Goal: Transaction & Acquisition: Subscribe to service/newsletter

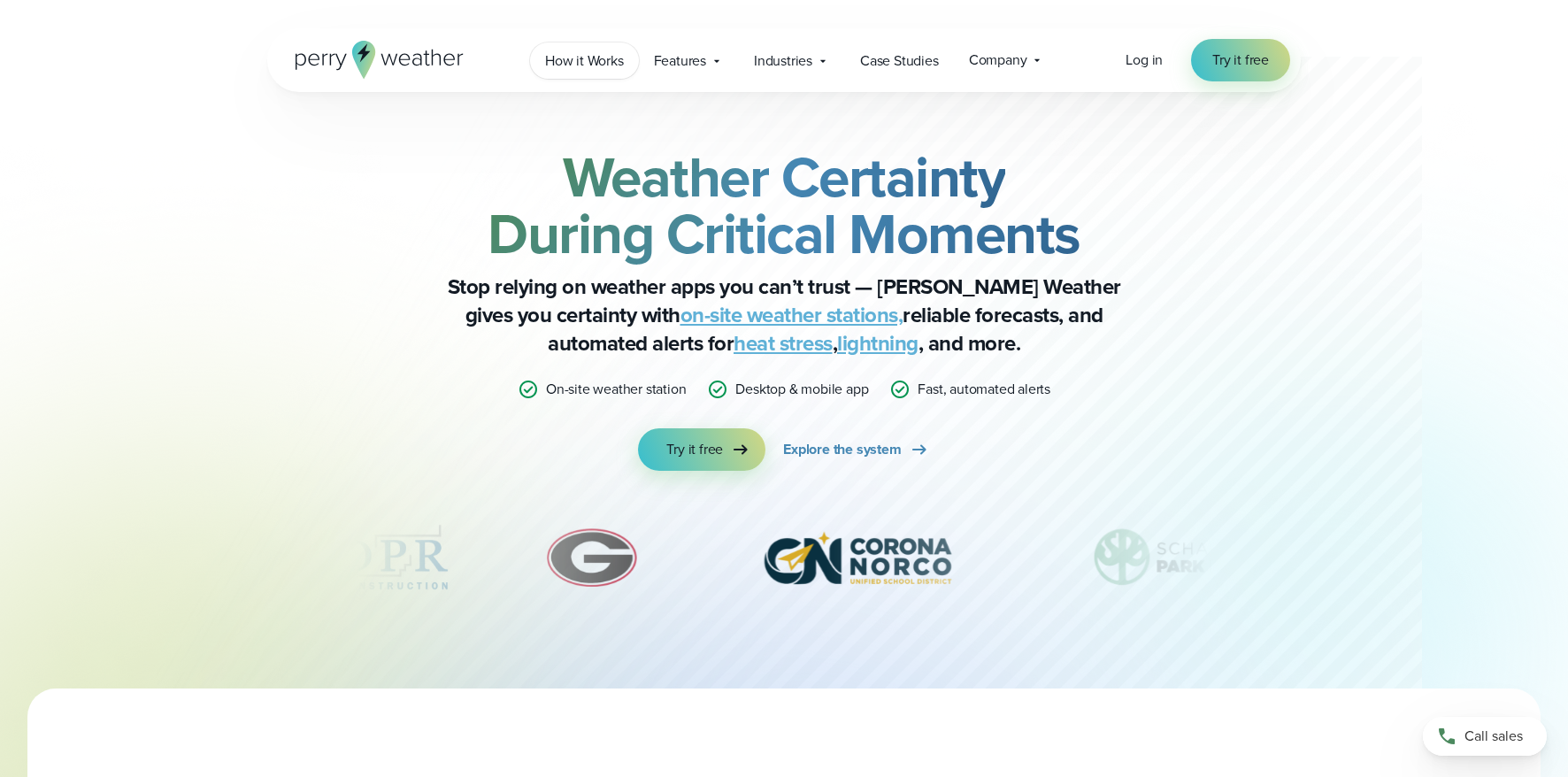
click at [590, 71] on span "How it Works" at bounding box center [585, 61] width 79 height 21
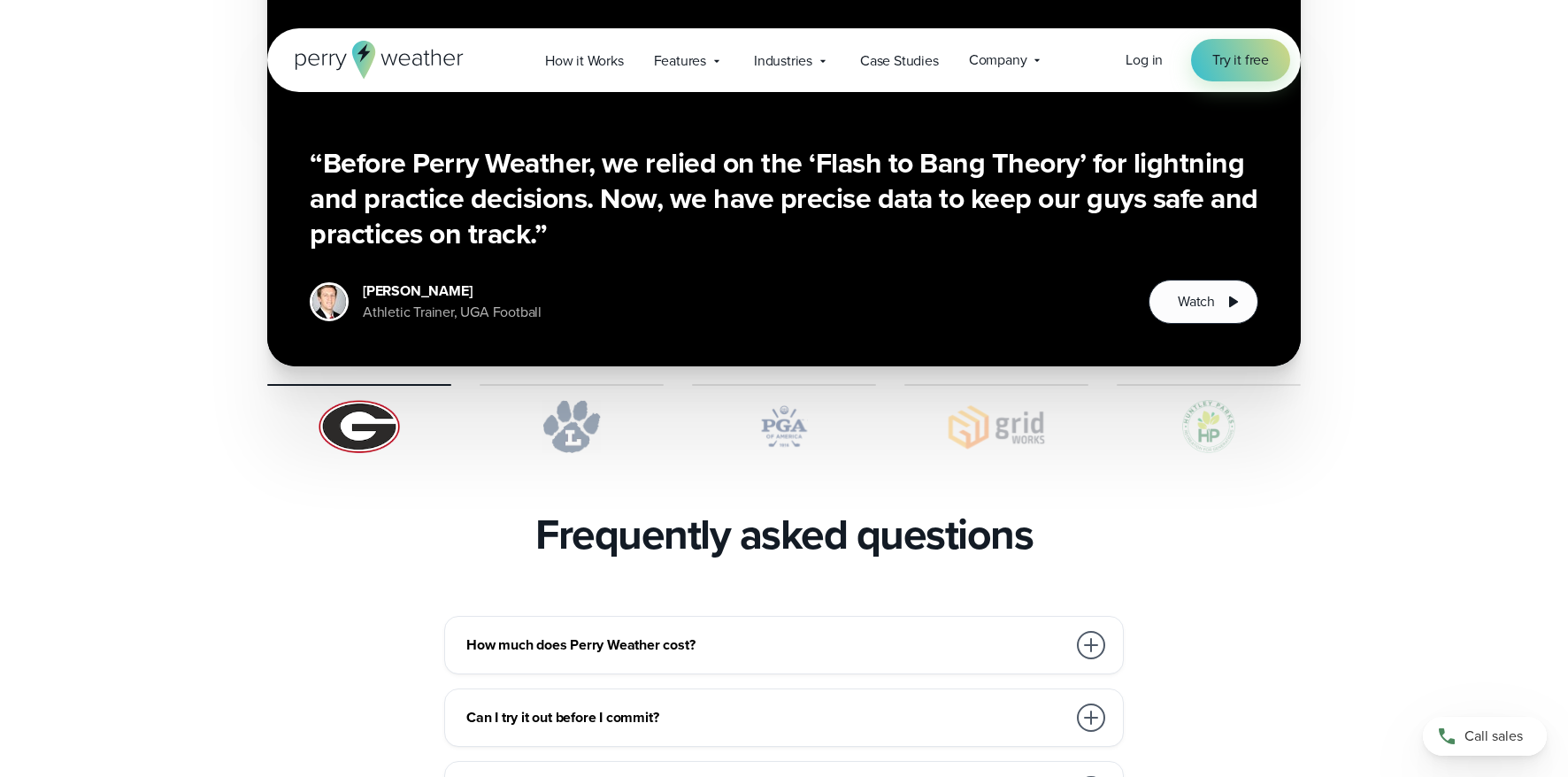
scroll to position [3550, 0]
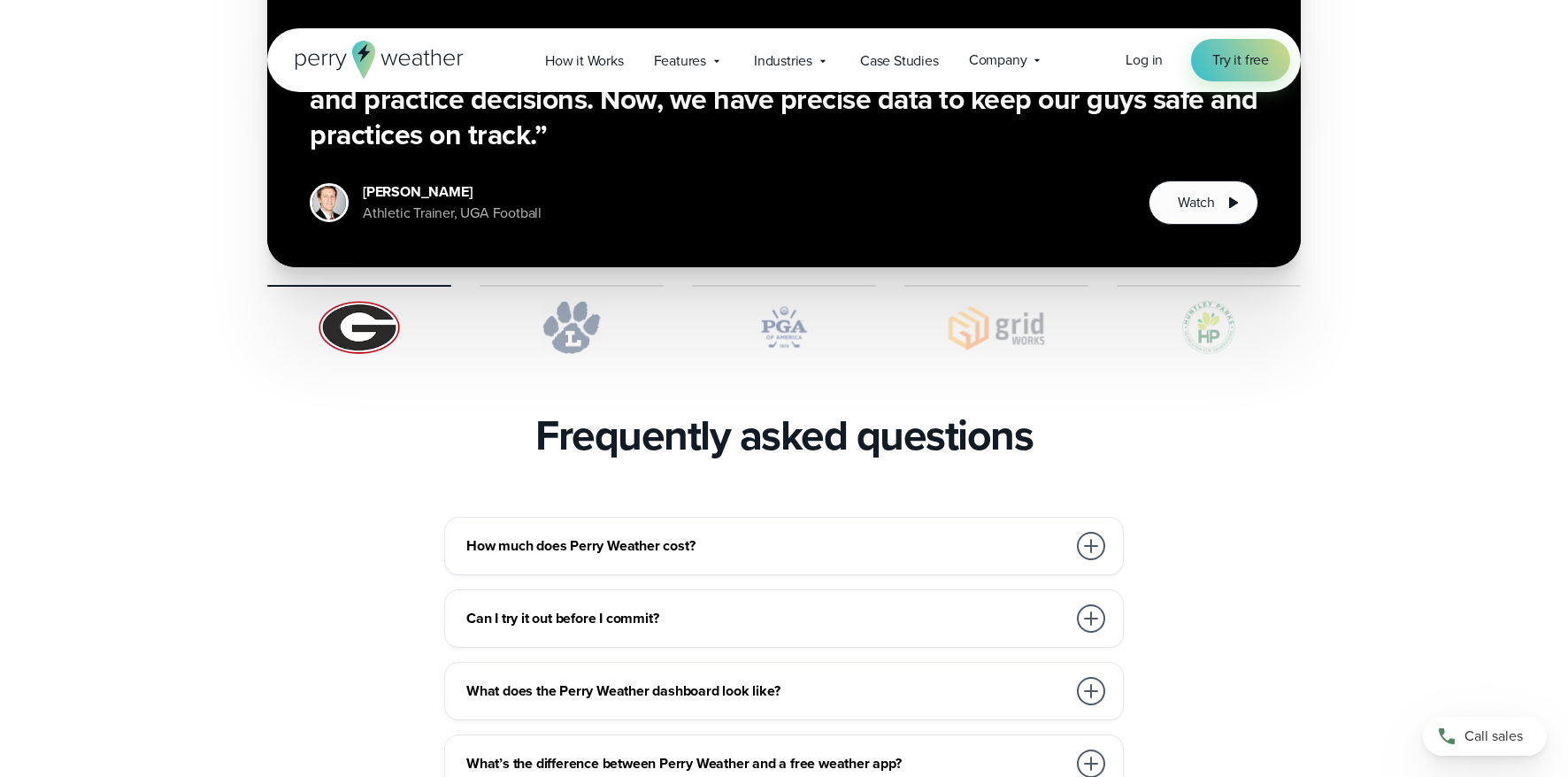
drag, startPoint x: 773, startPoint y: 504, endPoint x: 789, endPoint y: 506, distance: 16.1
click at [773, 535] on h3 "How much does Perry Weather cost?" at bounding box center [766, 546] width 600 height 21
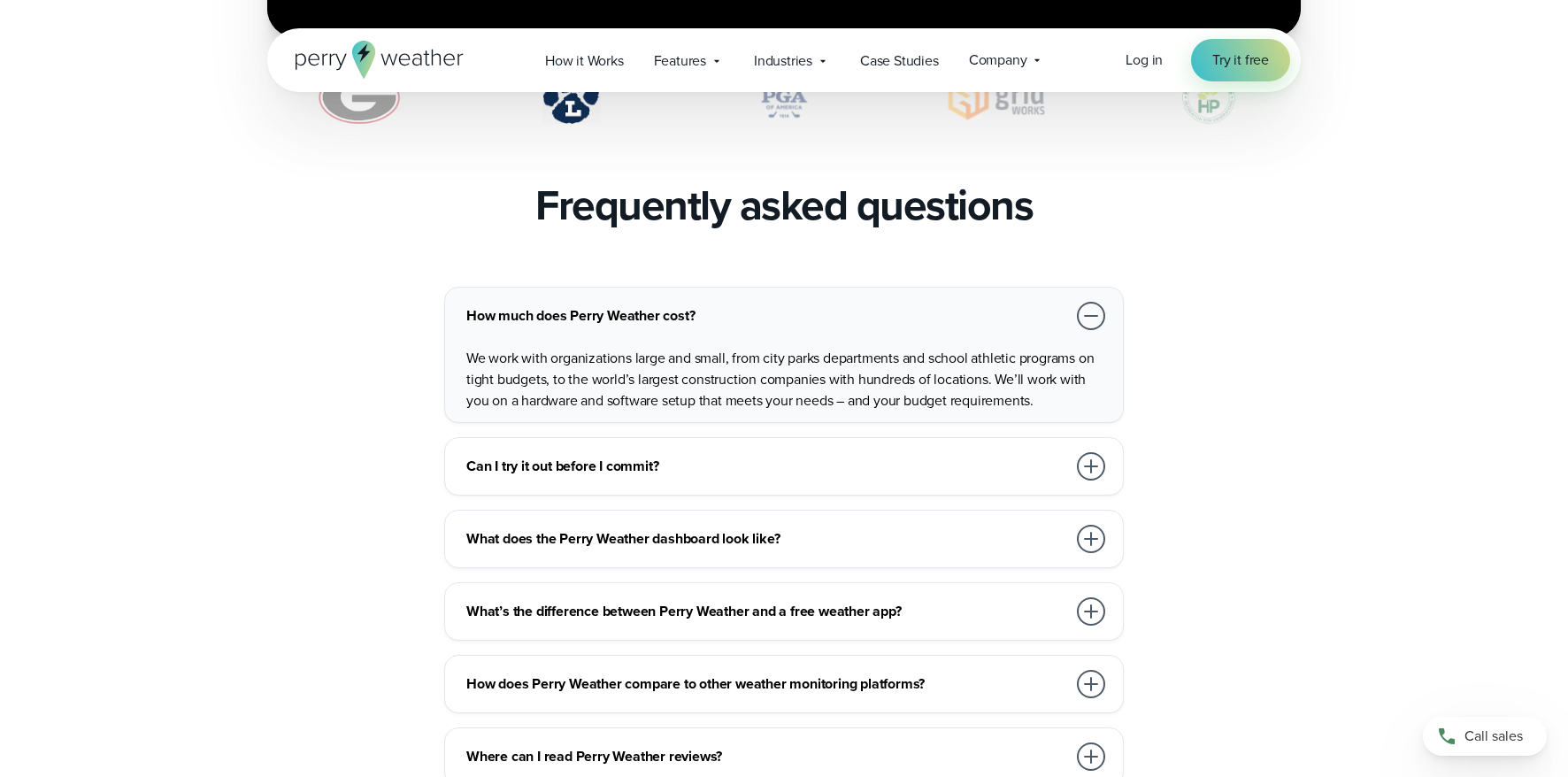
scroll to position [3809, 0]
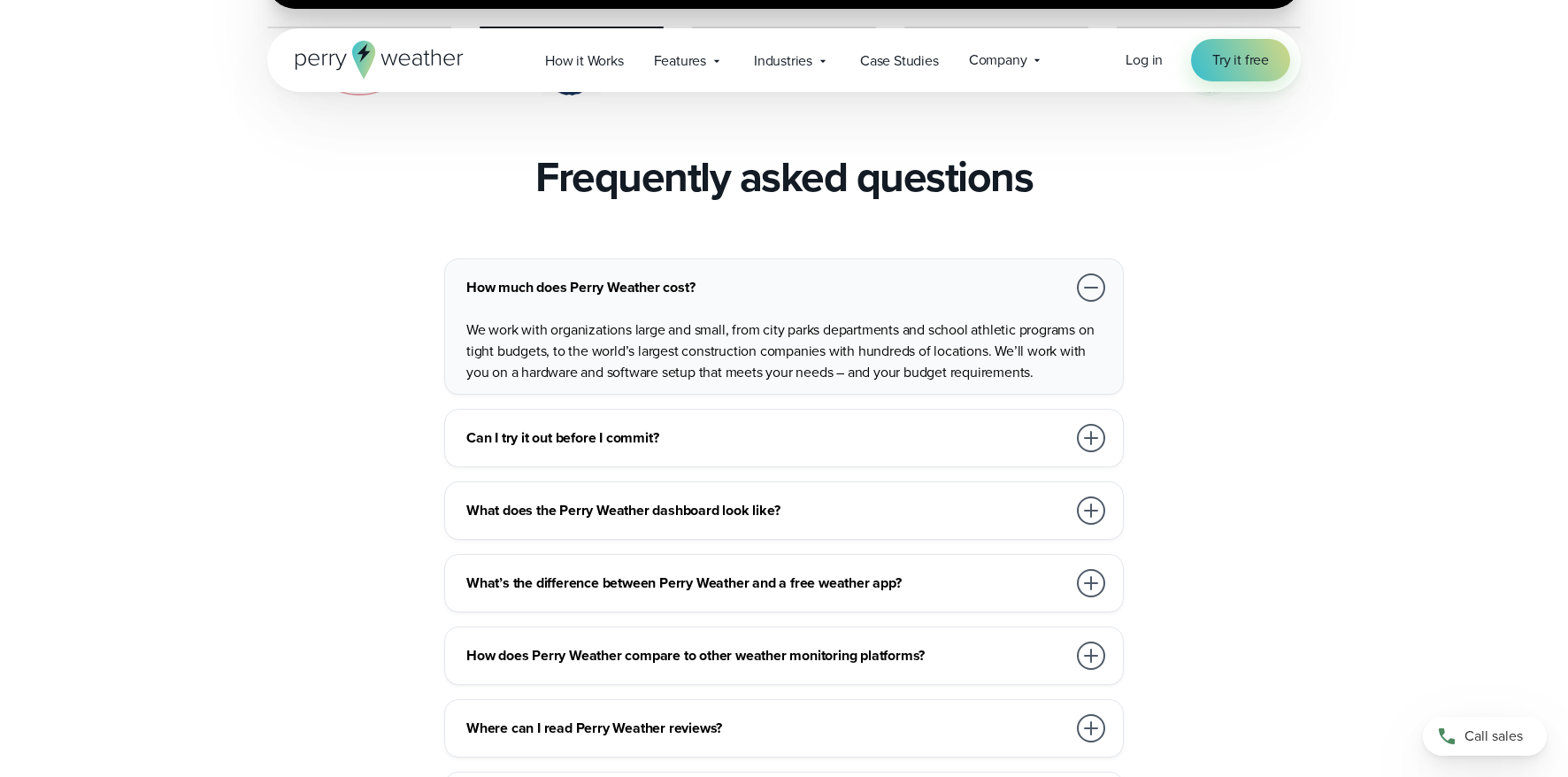
click at [811, 573] on h3 "What’s the difference between Perry Weather and a free weather app?" at bounding box center [766, 583] width 600 height 21
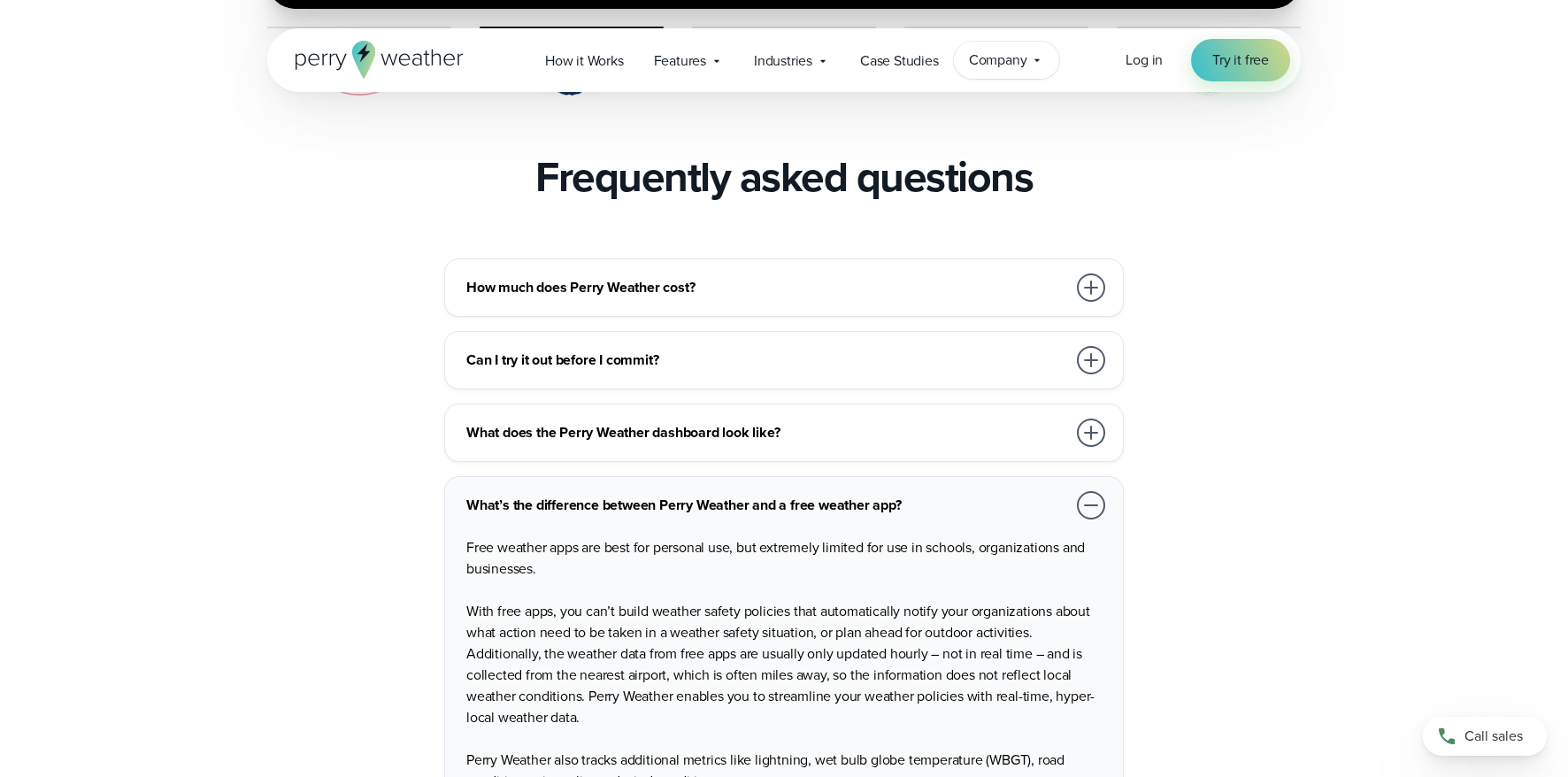
click at [1014, 65] on span "Company" at bounding box center [999, 60] width 59 height 21
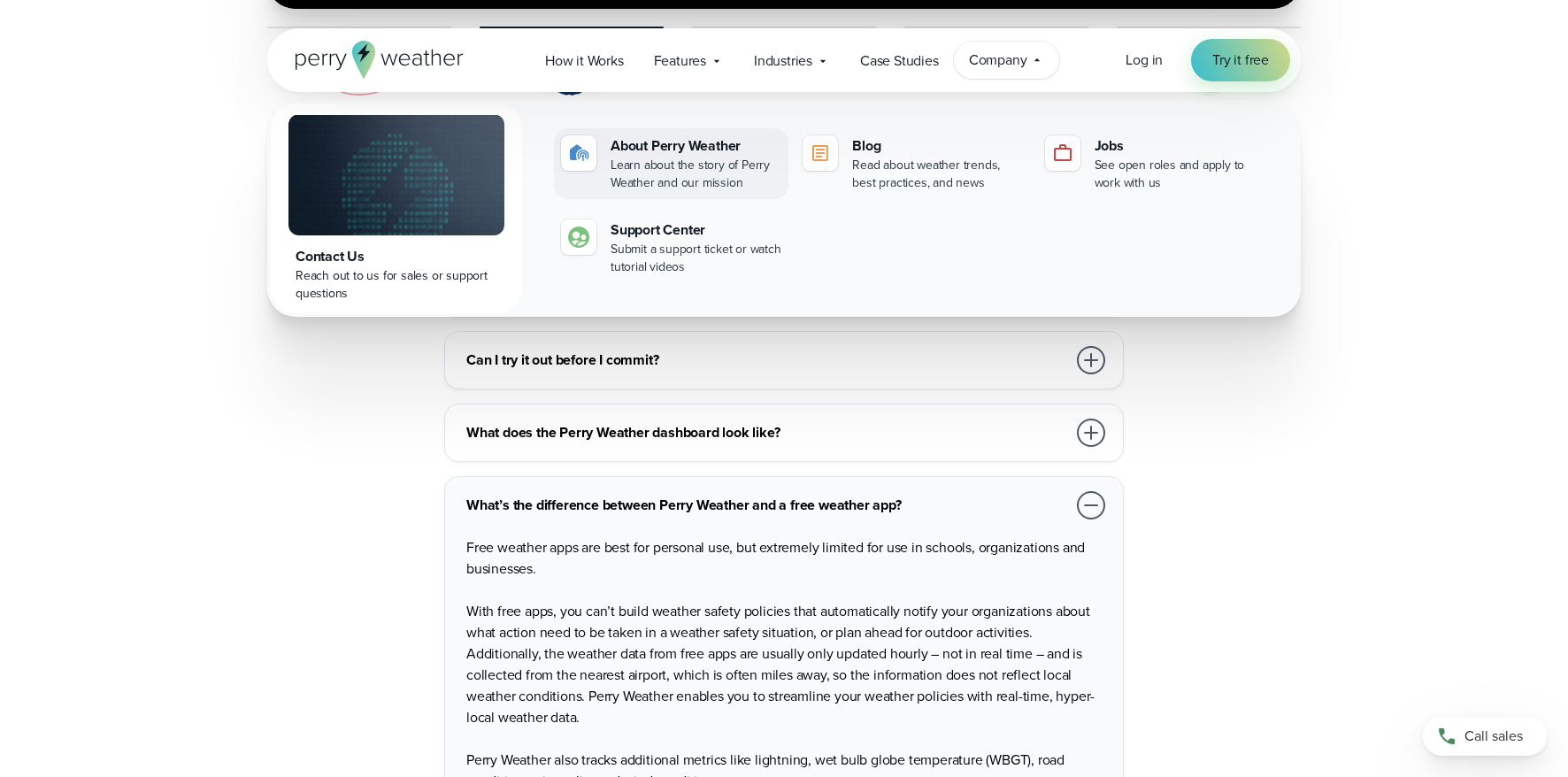
click at [693, 161] on div "Learn about the story of Perry Weather and our mission" at bounding box center [696, 174] width 171 height 36
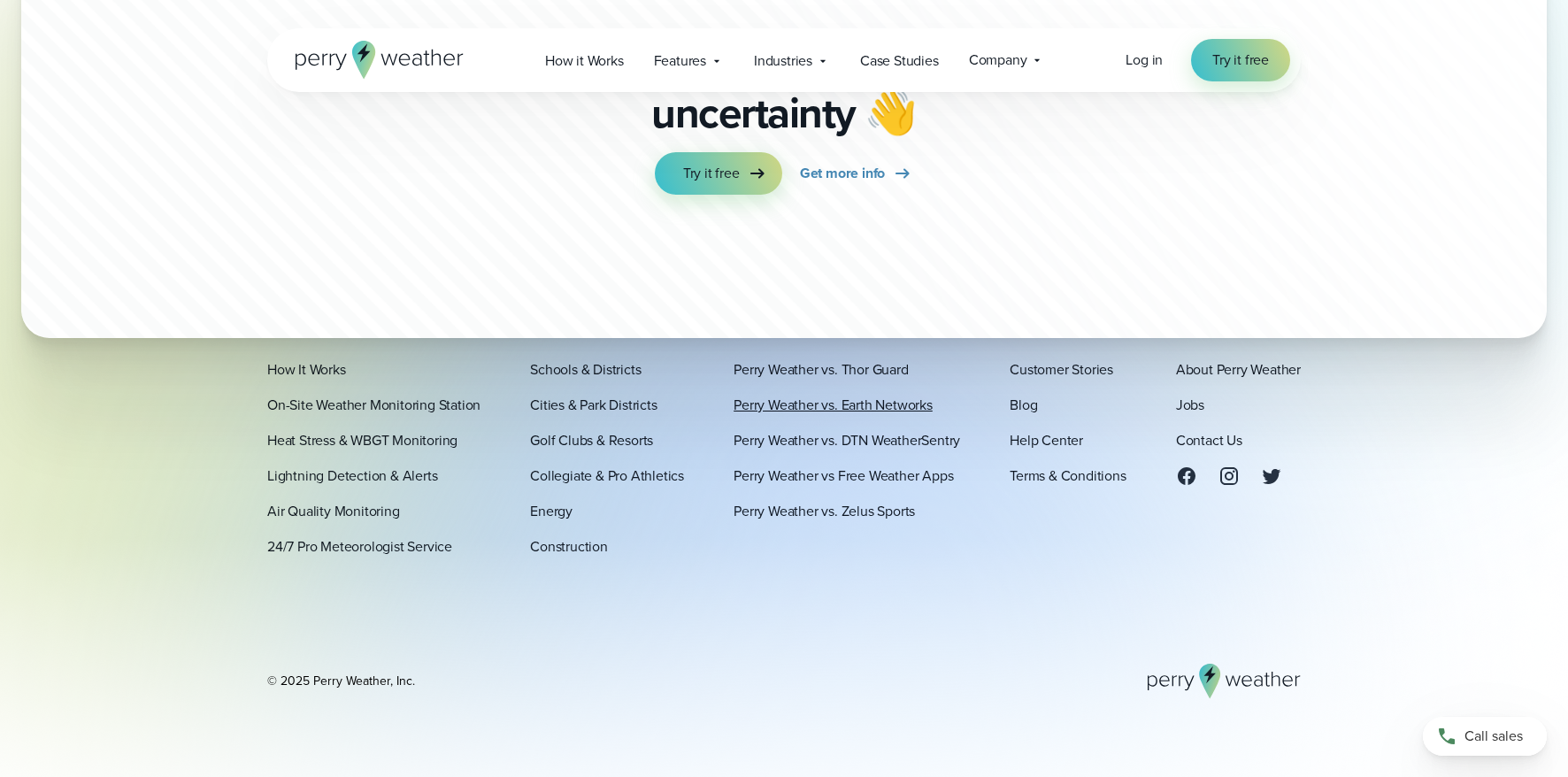
scroll to position [4945, 0]
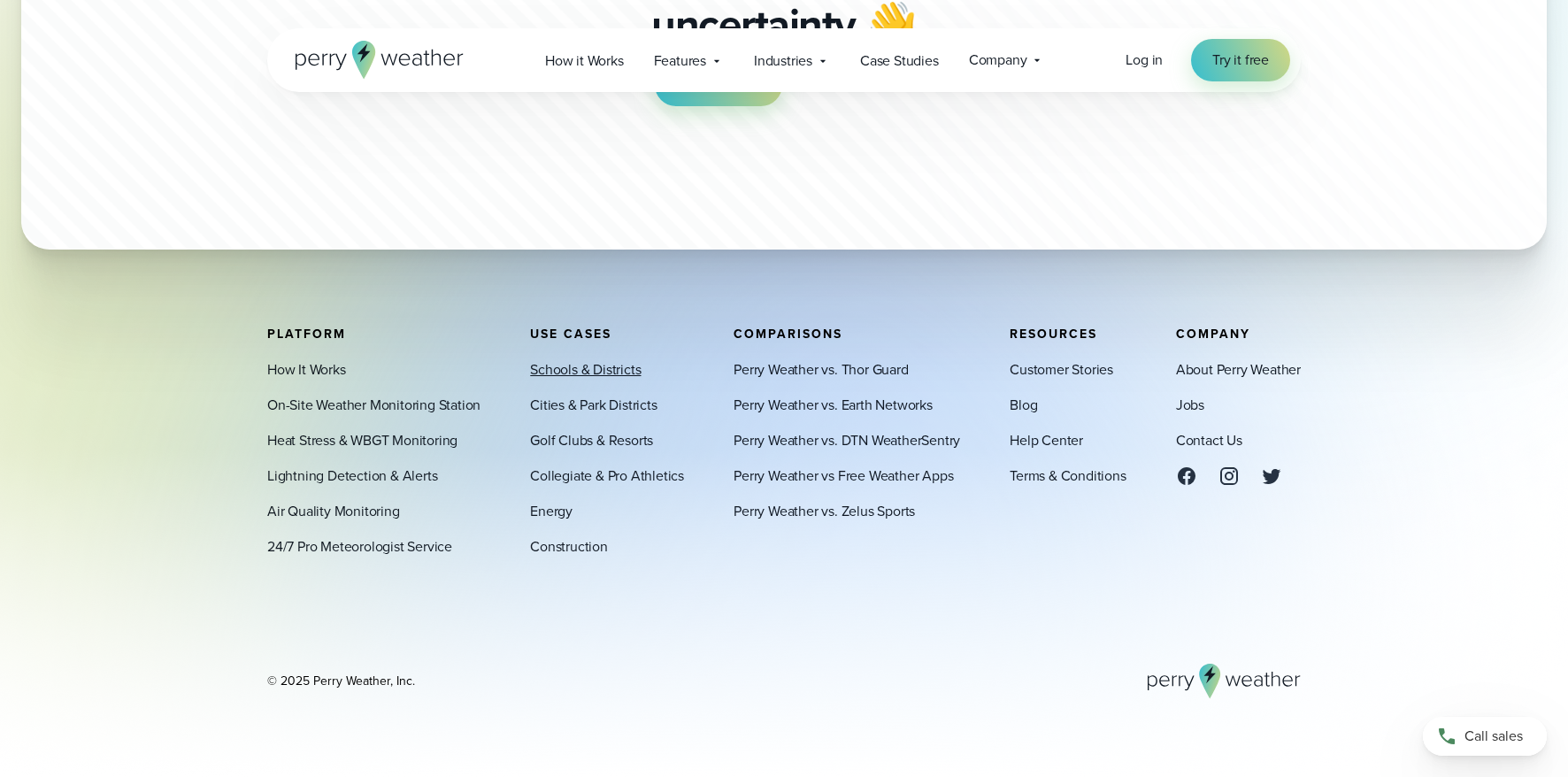
click at [593, 366] on link "Schools & Districts" at bounding box center [585, 369] width 111 height 21
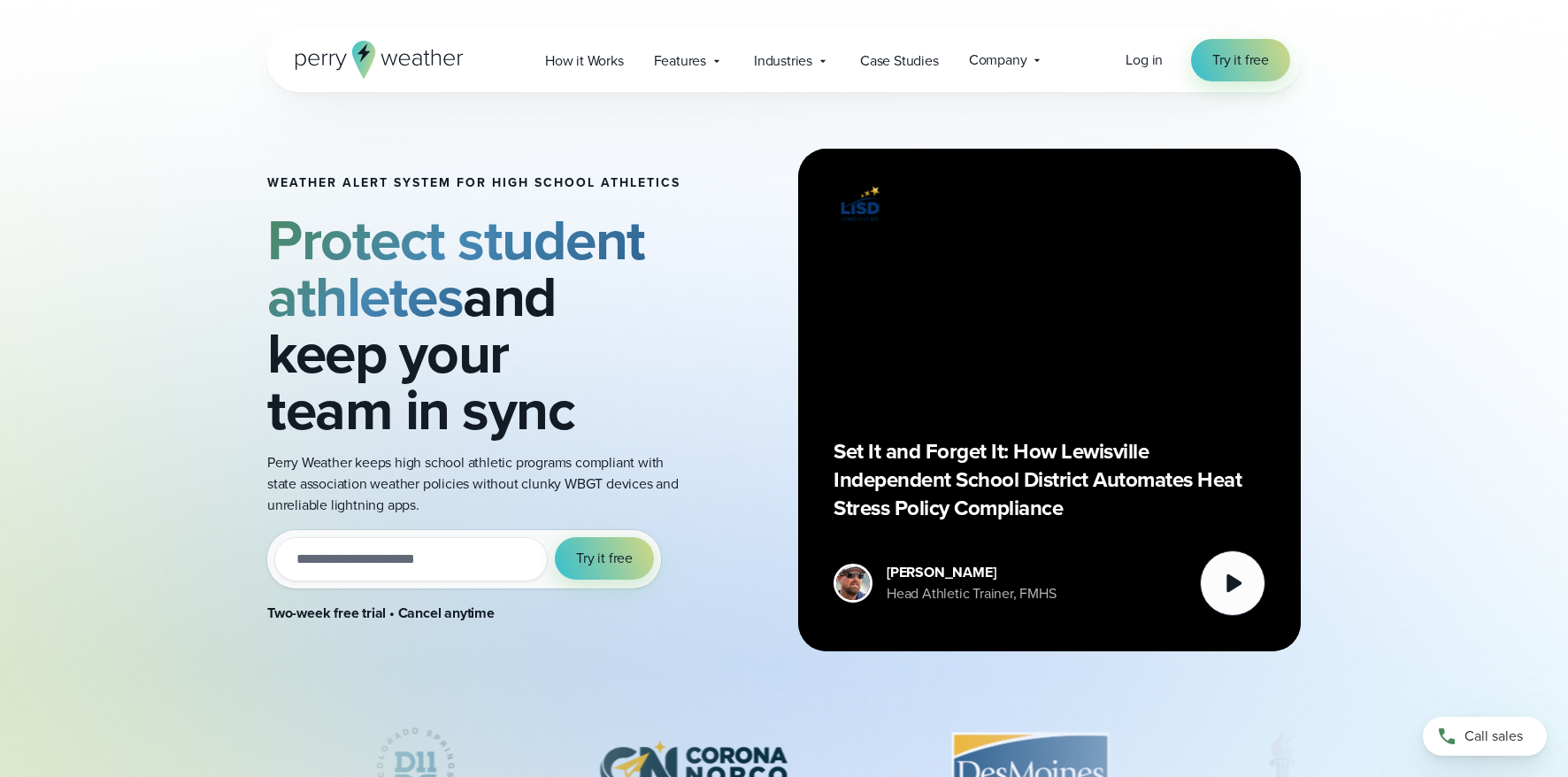
scroll to position [160, 0]
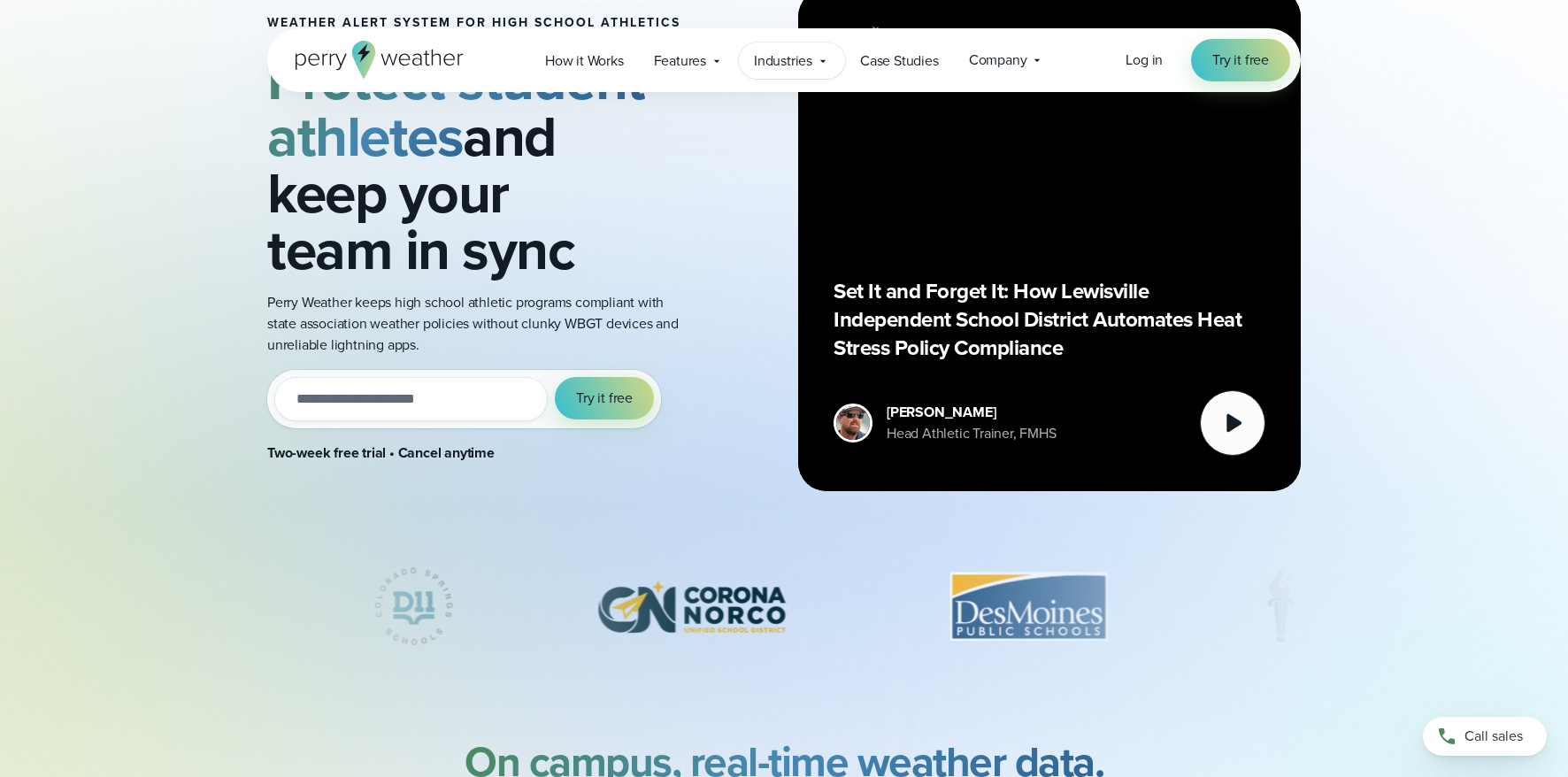
click at [760, 62] on span "Industries" at bounding box center [784, 61] width 59 height 21
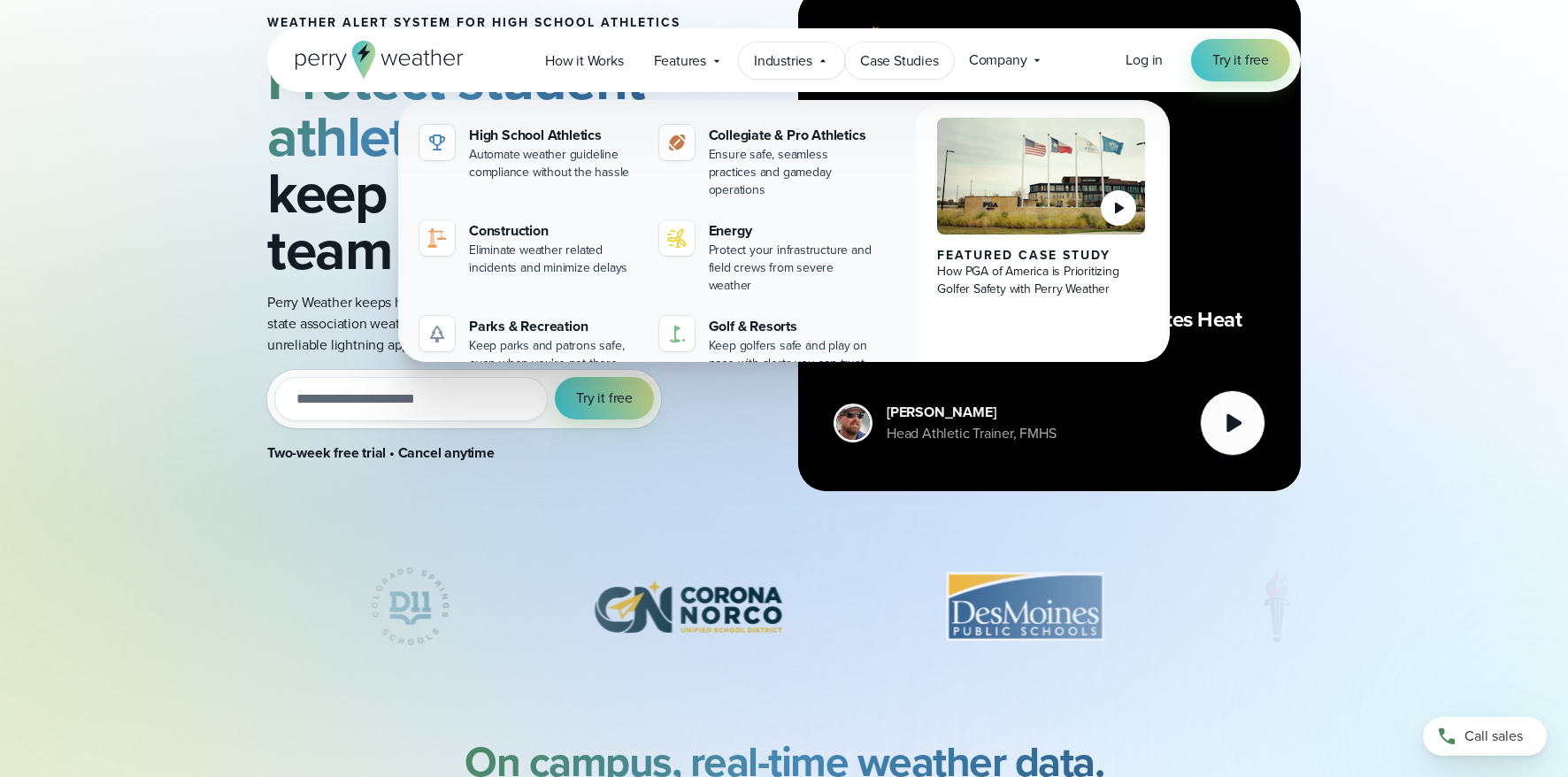
click at [896, 55] on span "Case Studies" at bounding box center [899, 61] width 79 height 21
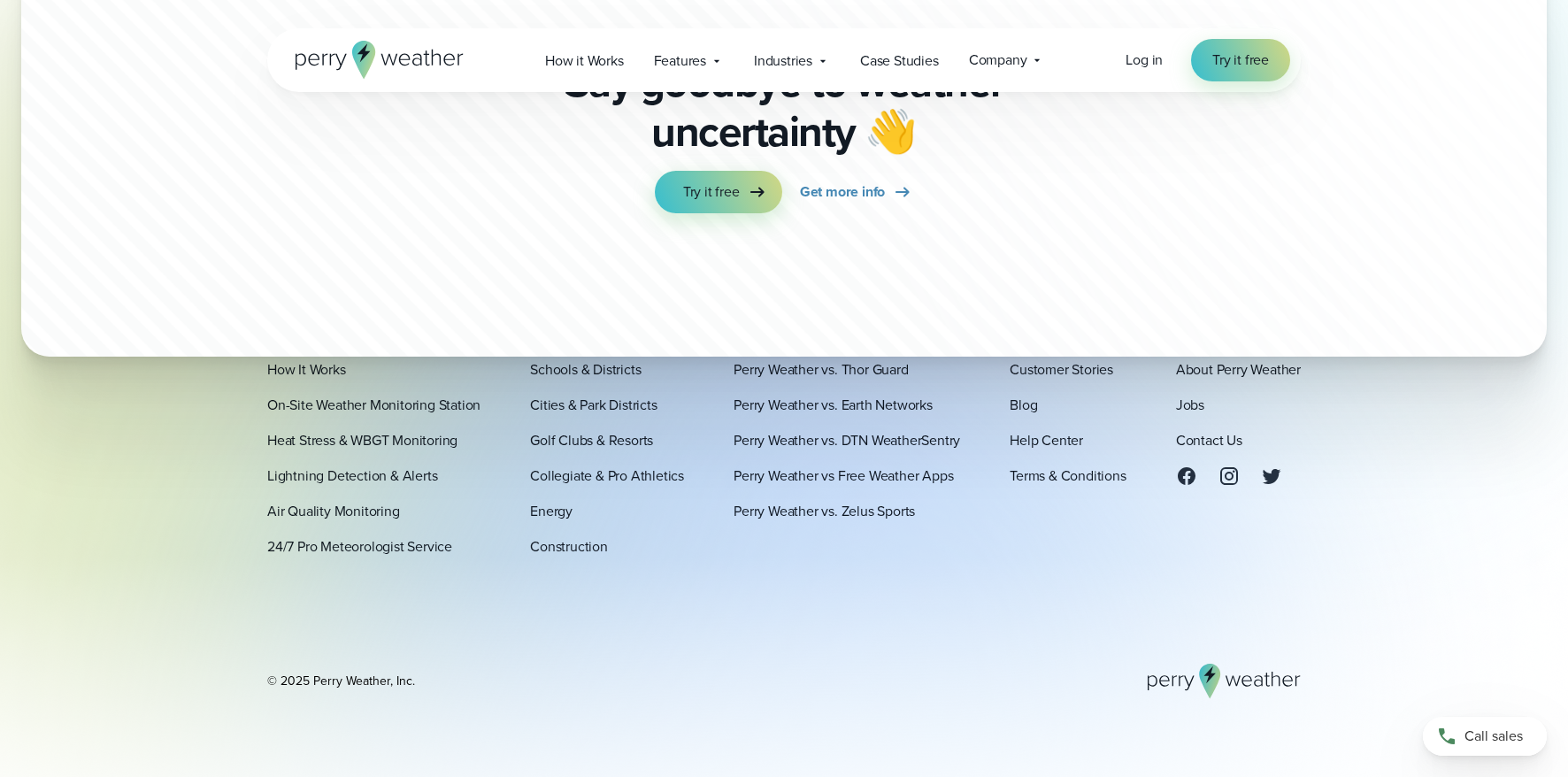
scroll to position [4712, 0]
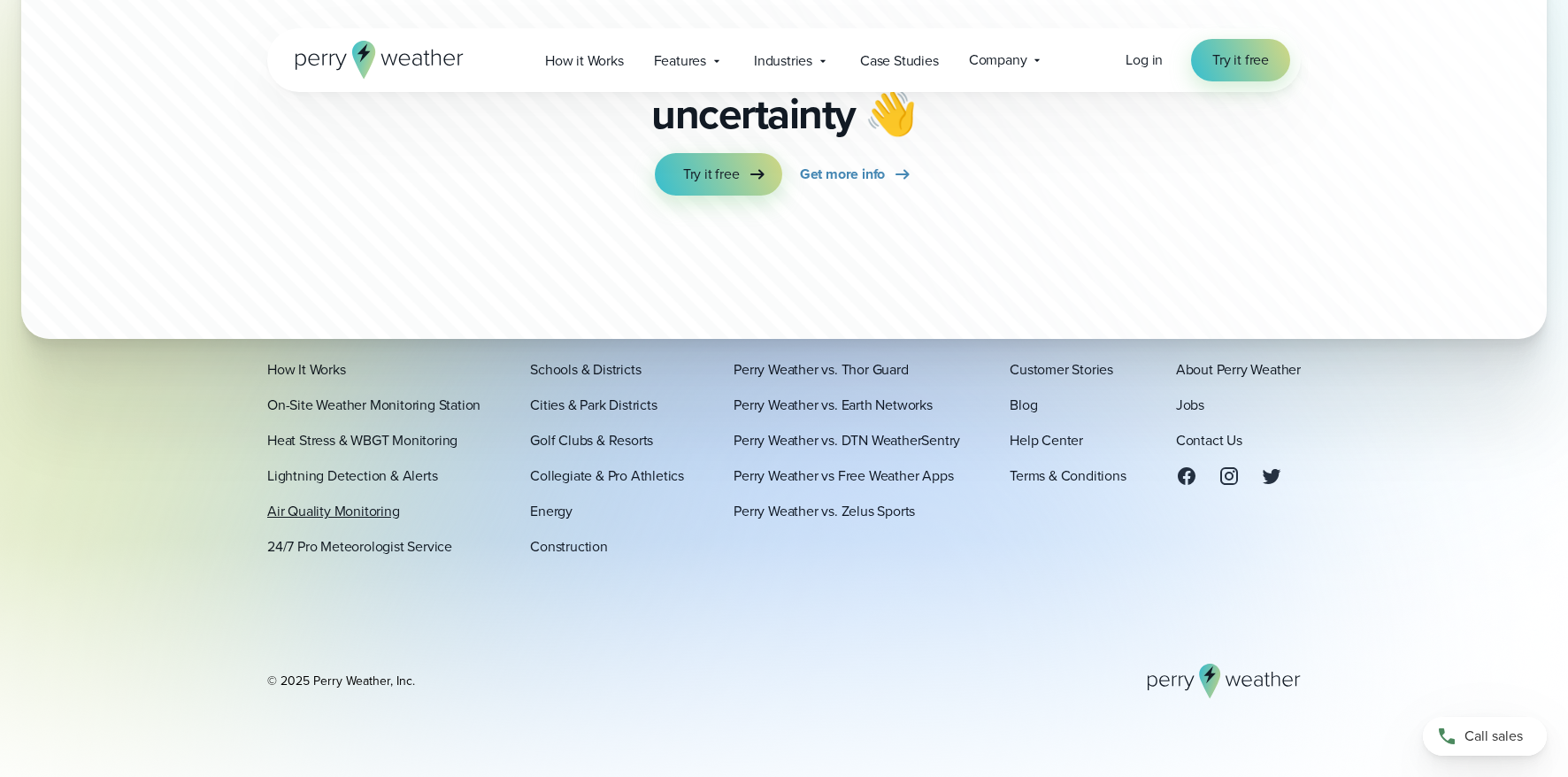
click at [351, 519] on link "Air Quality Monitoring" at bounding box center [333, 511] width 132 height 21
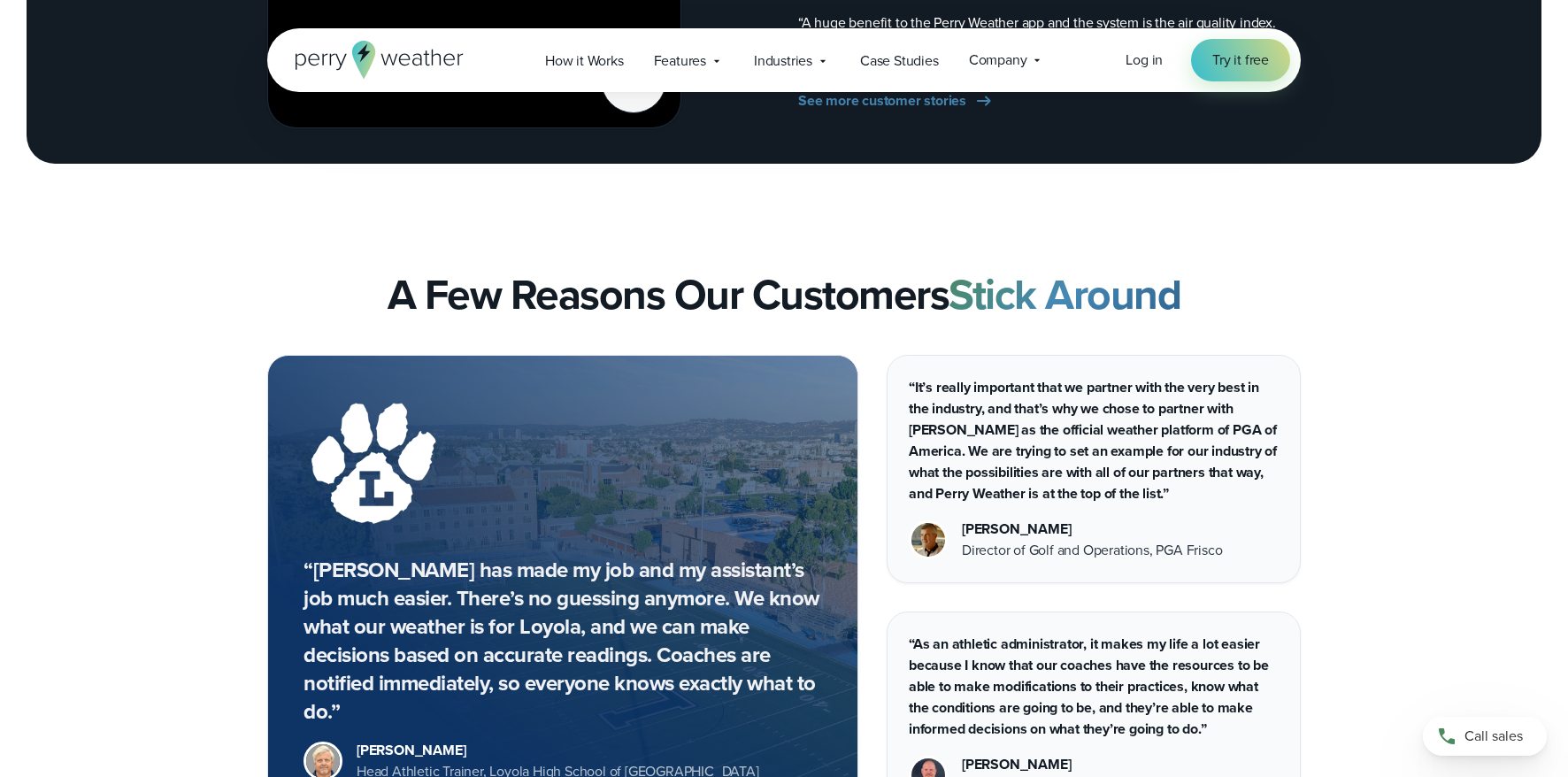
scroll to position [3371, 0]
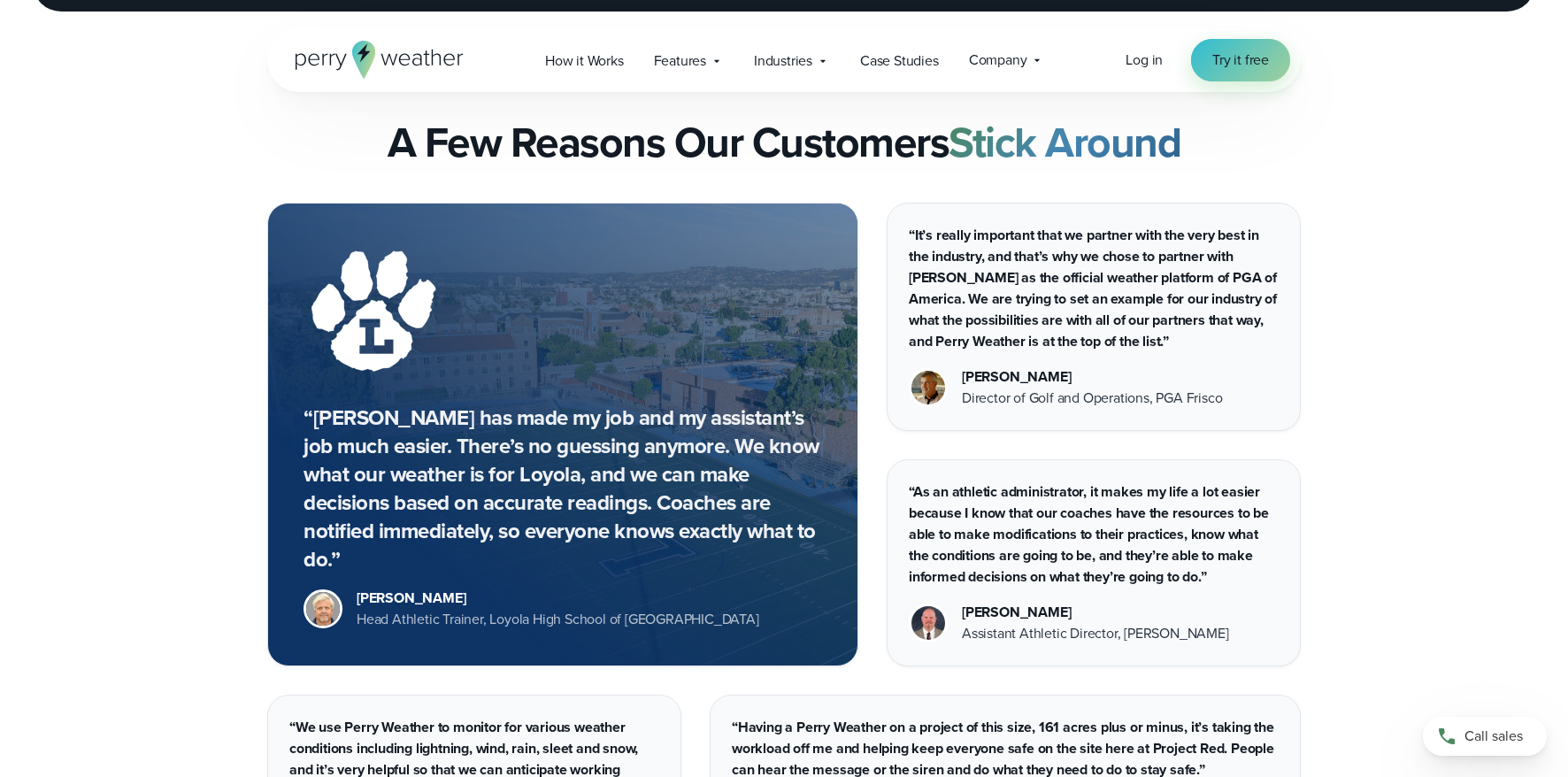
click at [1214, 59] on span "Try it free" at bounding box center [1241, 60] width 57 height 21
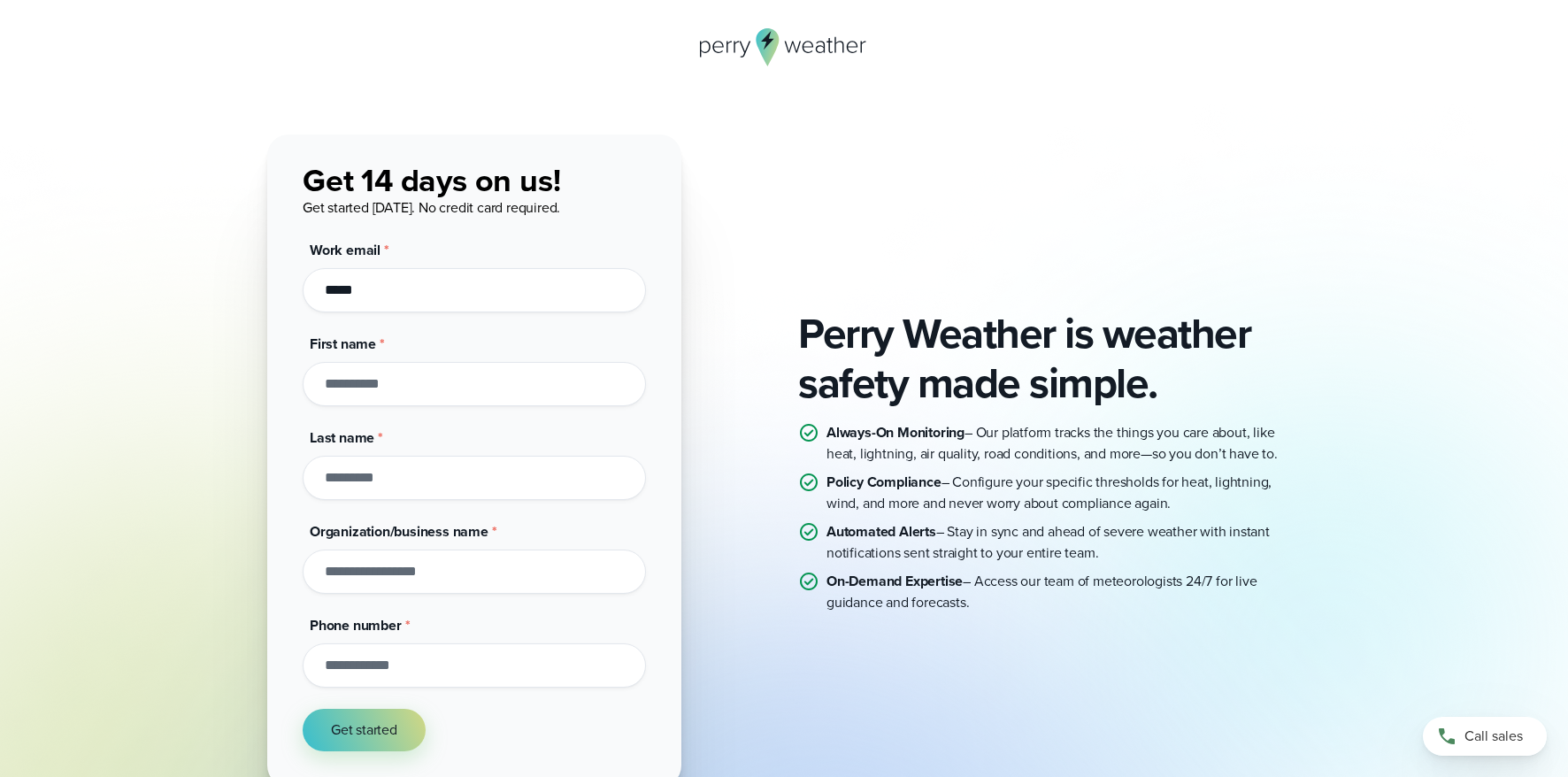
type input "******"
type input "**********"
type input "******"
type input "*****"
type input "**********"
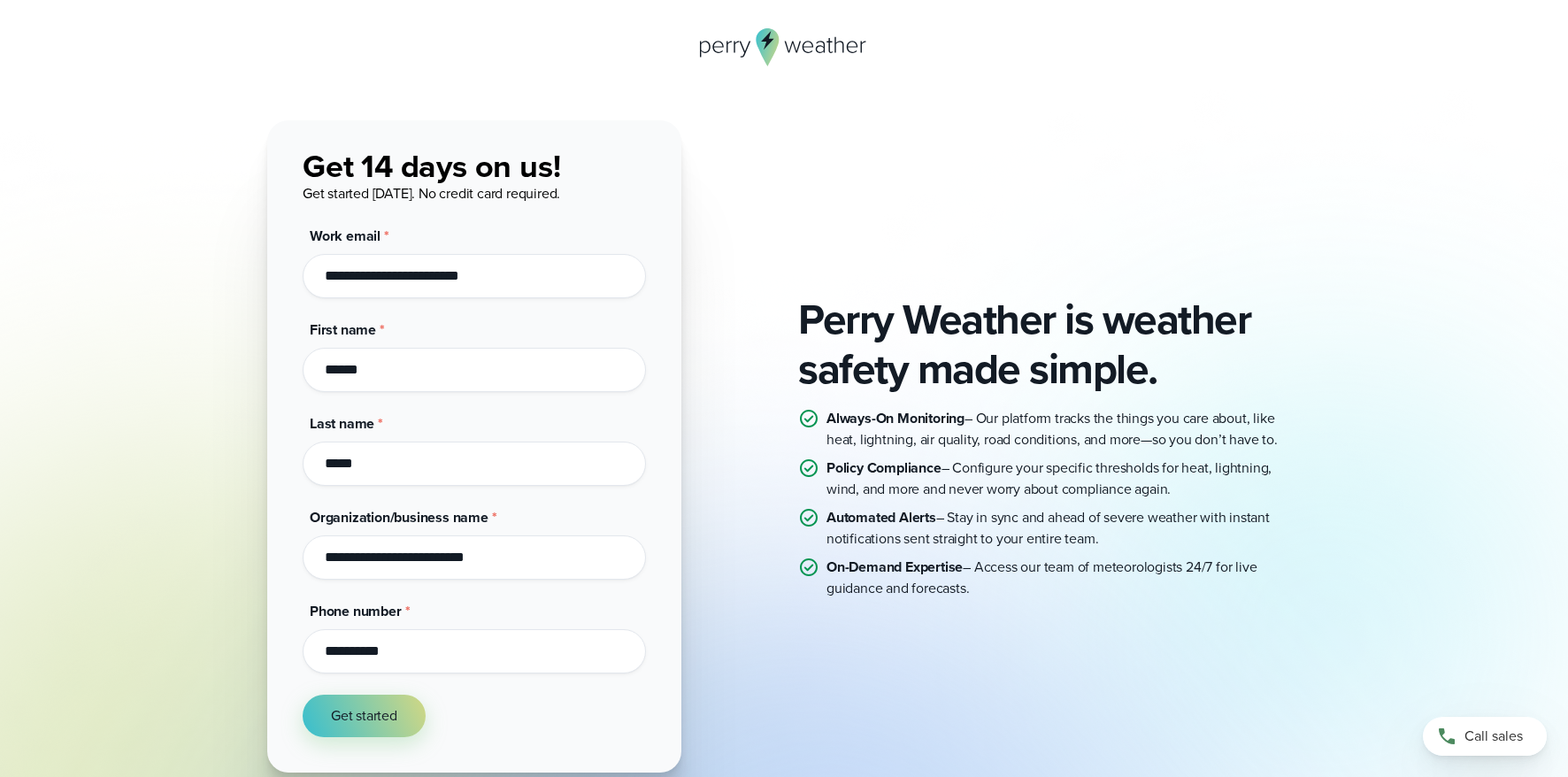
scroll to position [144, 0]
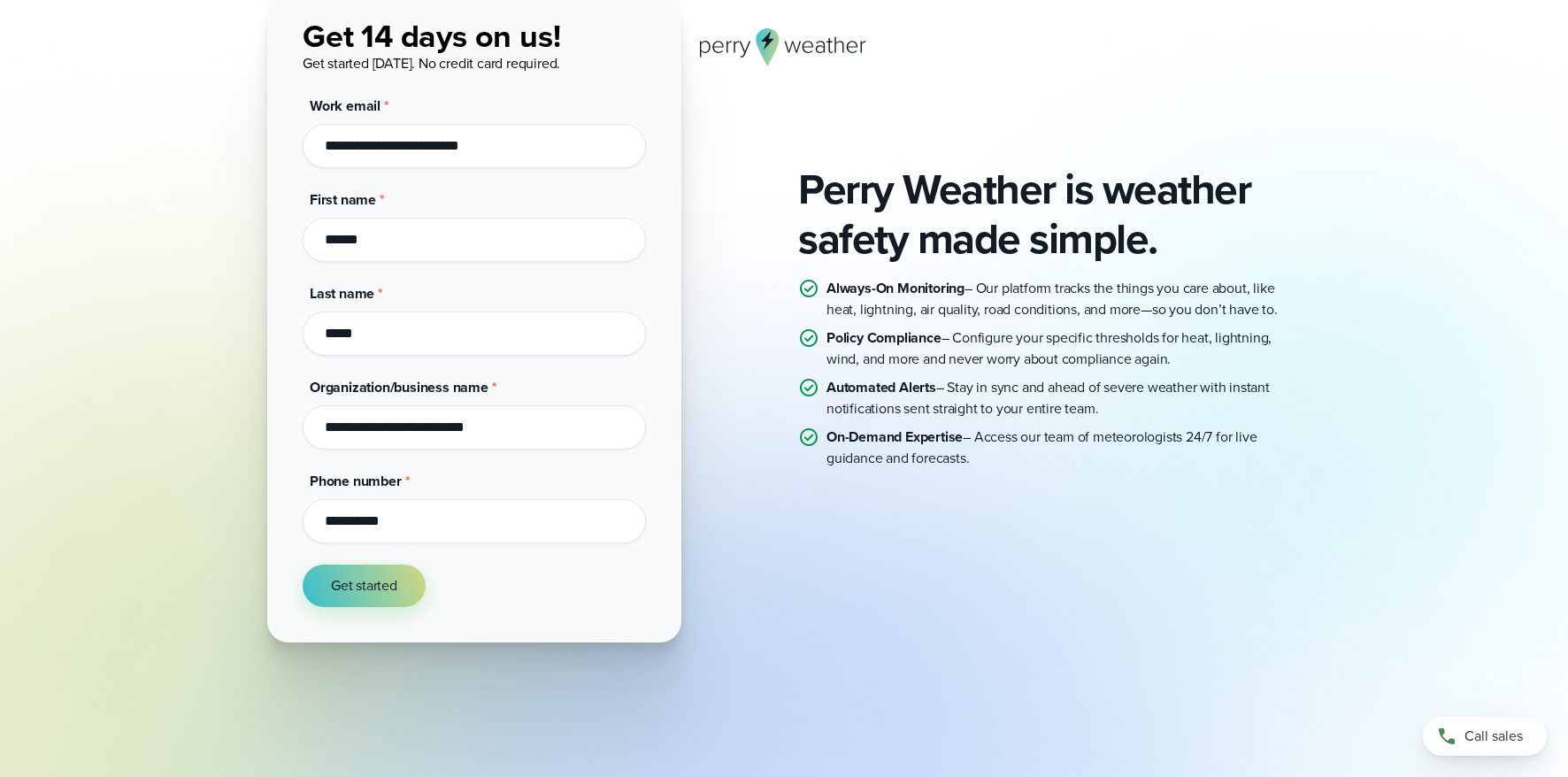
type input "**********"
click at [448, 590] on div "Get started" at bounding box center [474, 586] width 344 height 43
click at [387, 583] on span "Get started" at bounding box center [364, 586] width 67 height 21
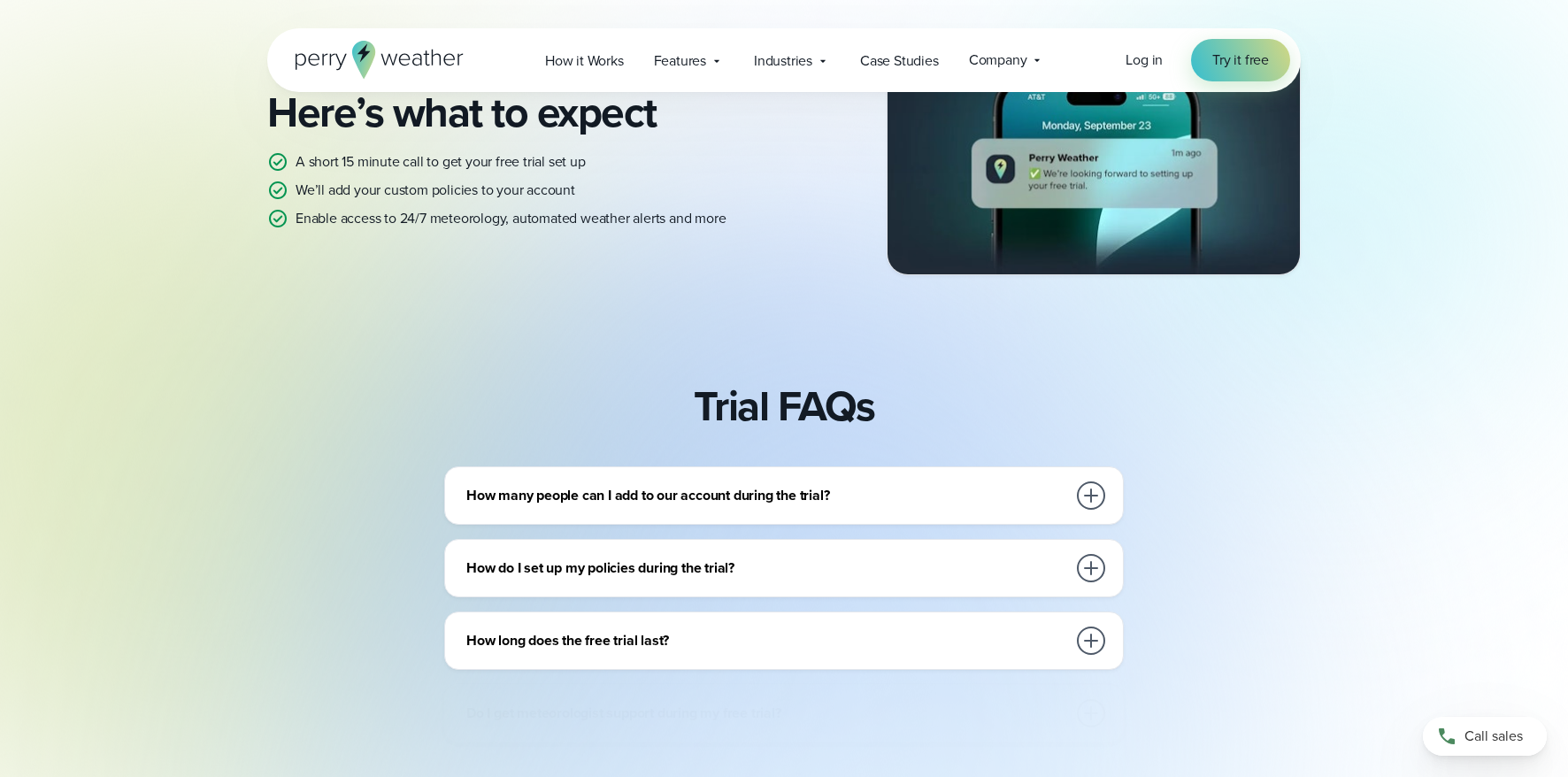
scroll to position [496, 0]
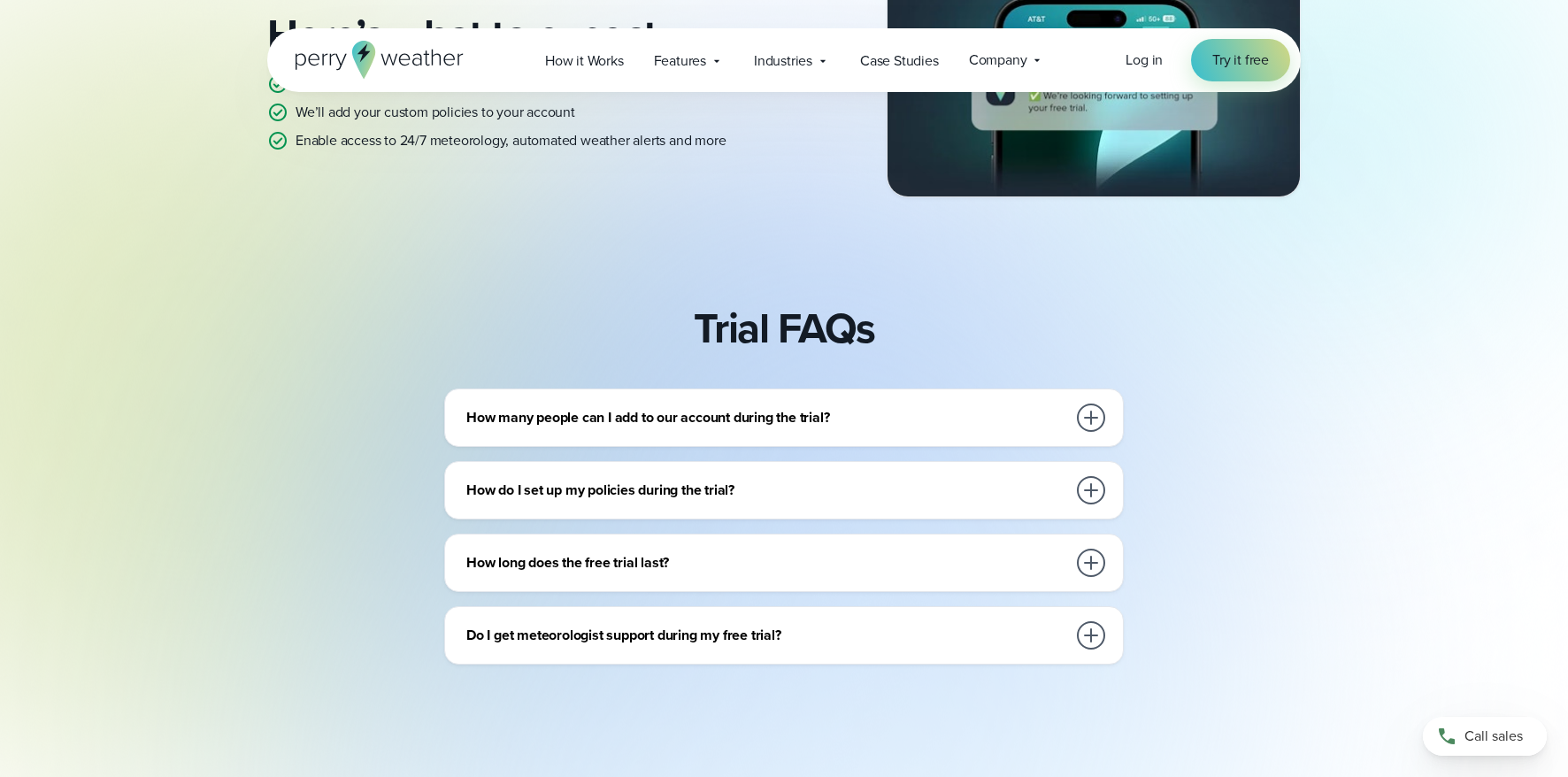
click at [602, 425] on h3 "How many people can I add to our account during the trial?" at bounding box center [766, 417] width 600 height 21
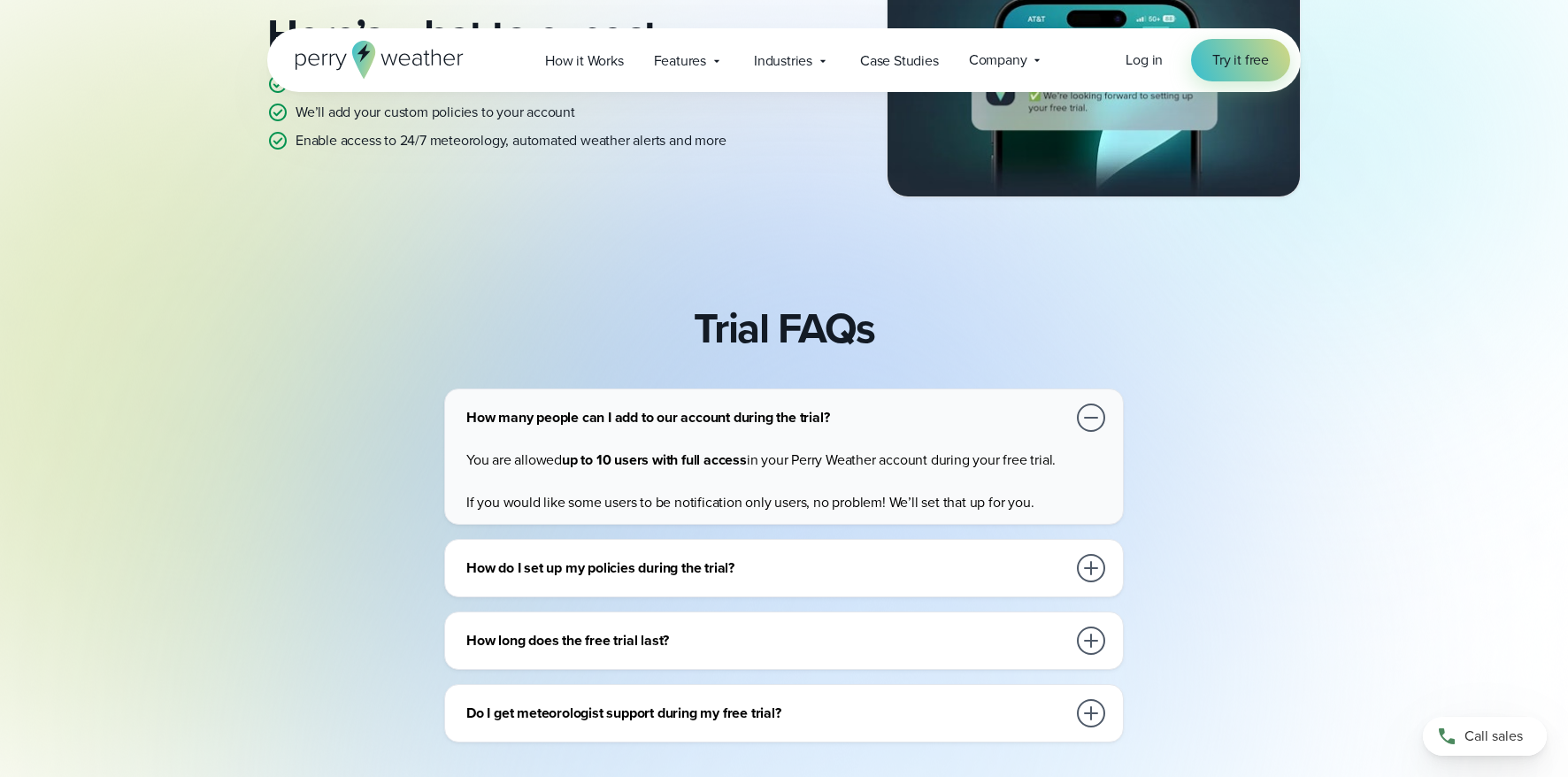
click at [757, 576] on h3 "How do I set up my policies during the trial?" at bounding box center [766, 568] width 600 height 21
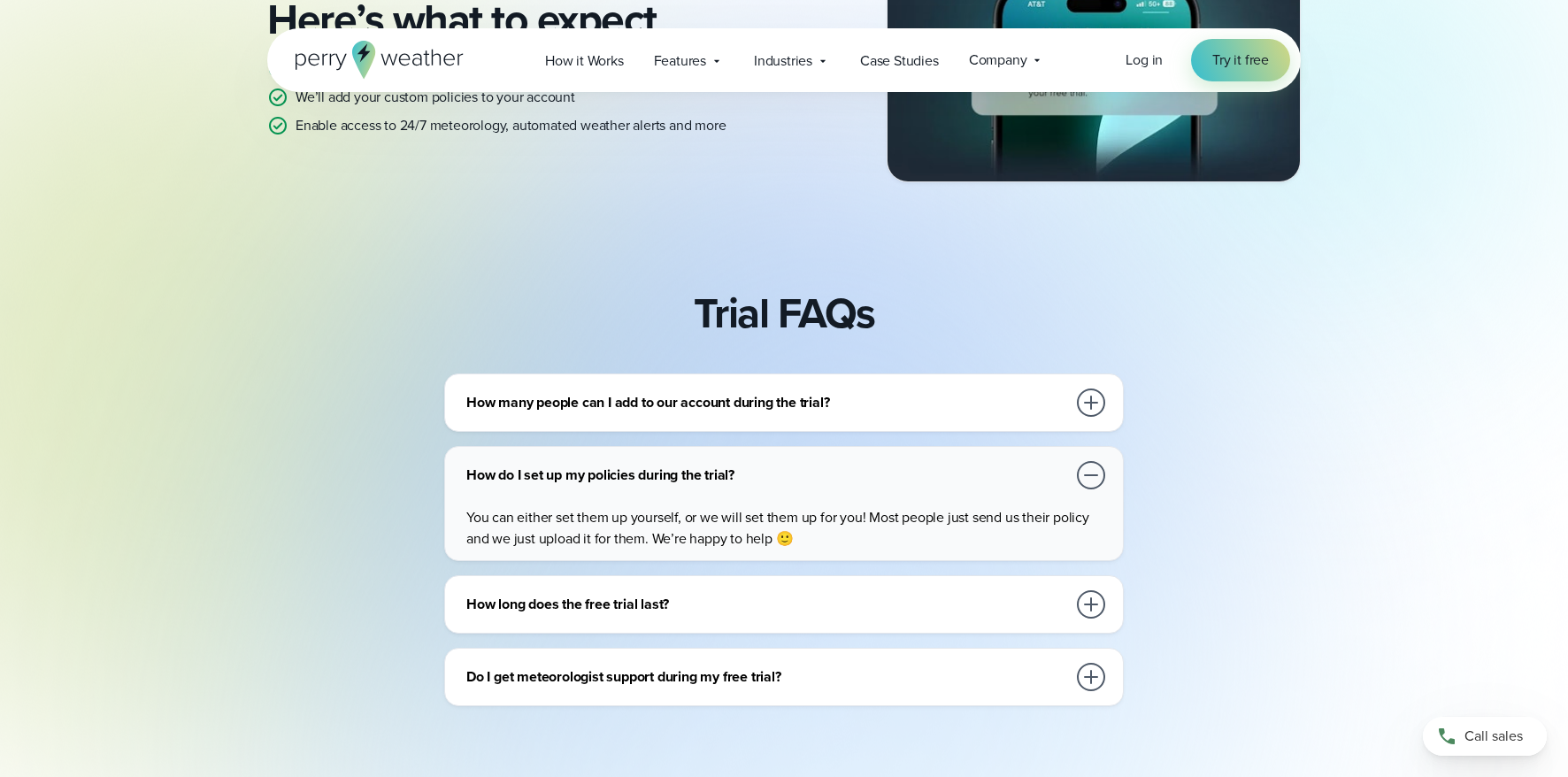
scroll to position [515, 0]
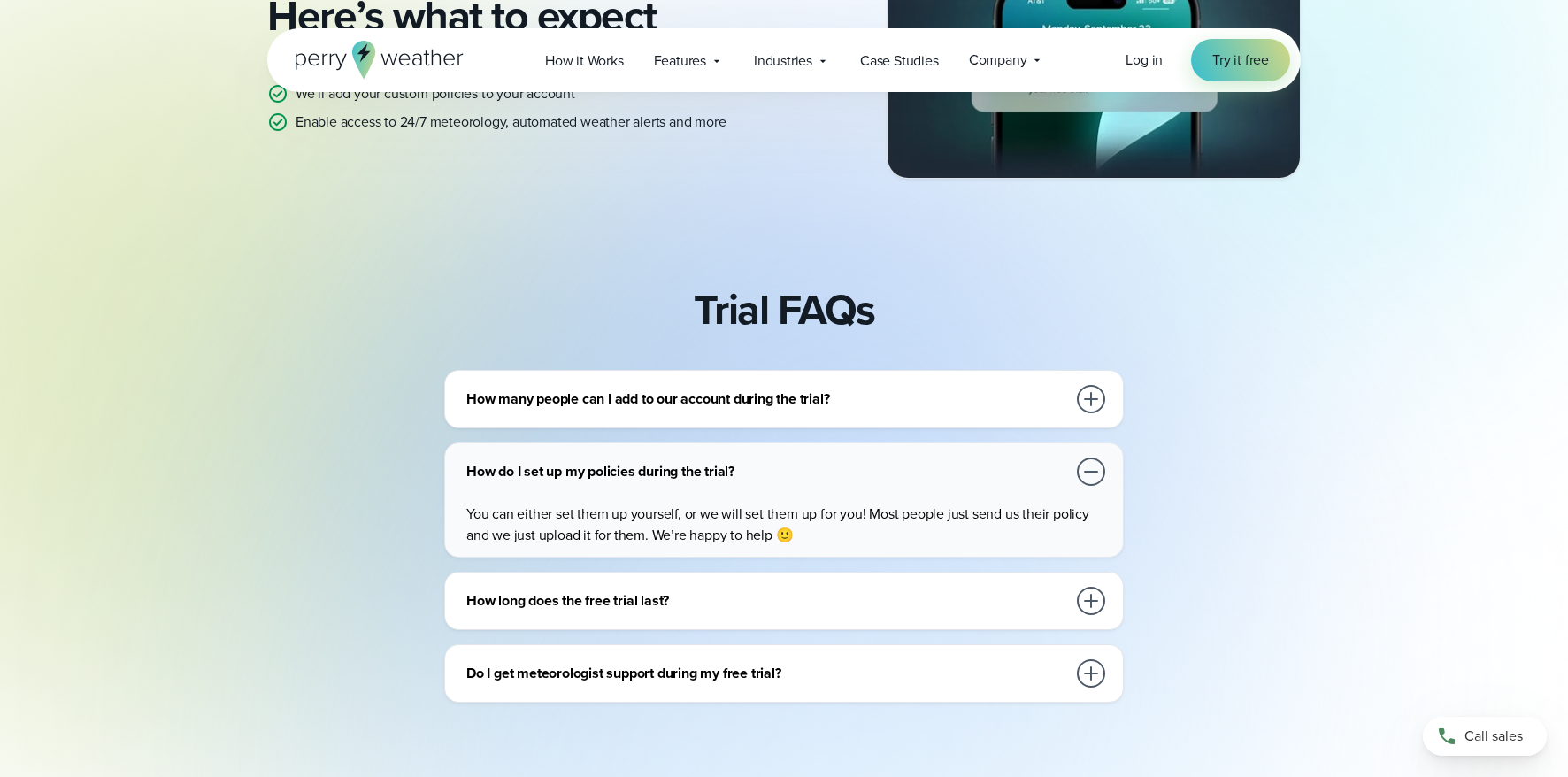
click at [503, 596] on h3 "How long does the free trial last?" at bounding box center [766, 600] width 600 height 21
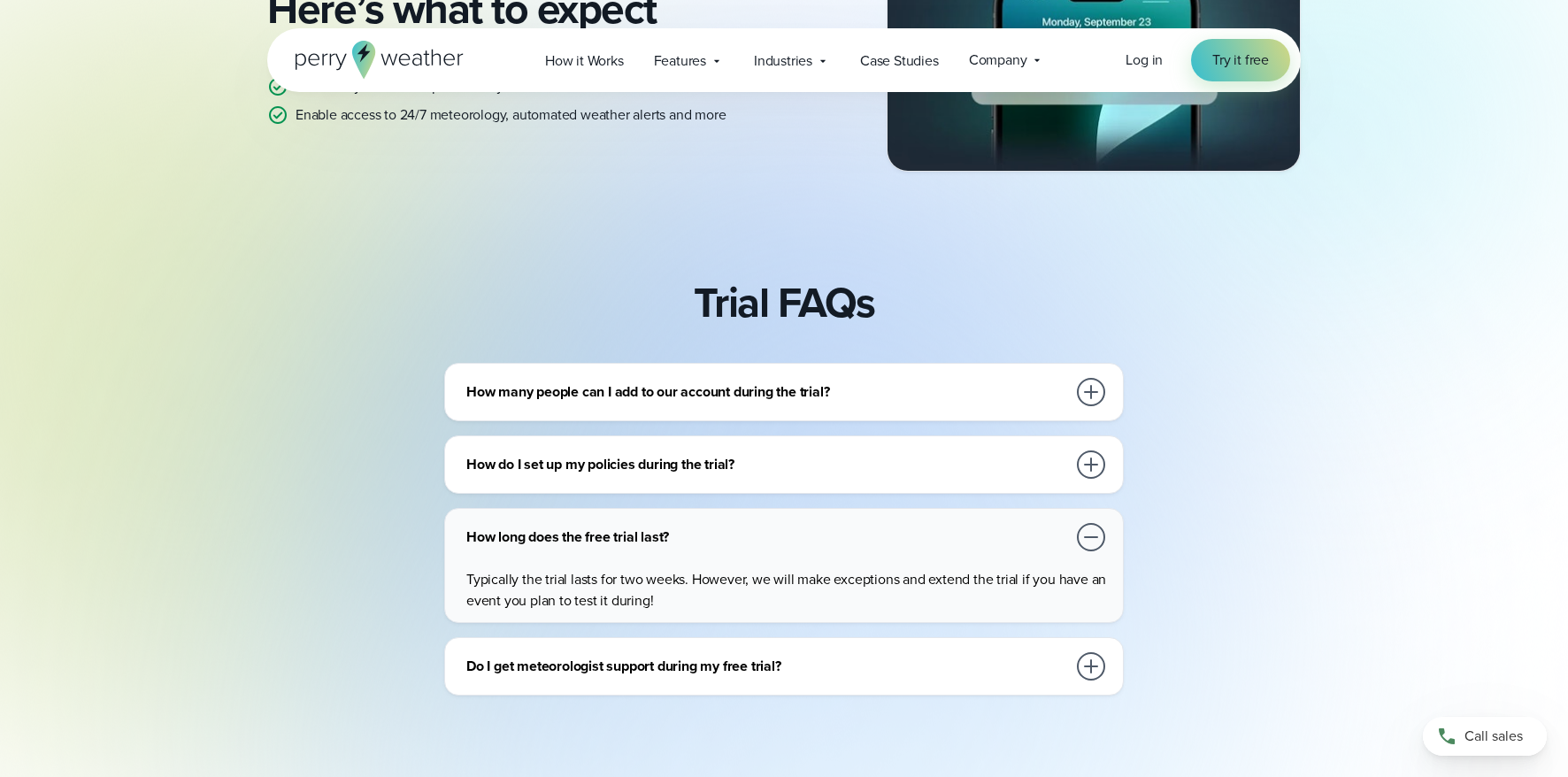
scroll to position [527, 0]
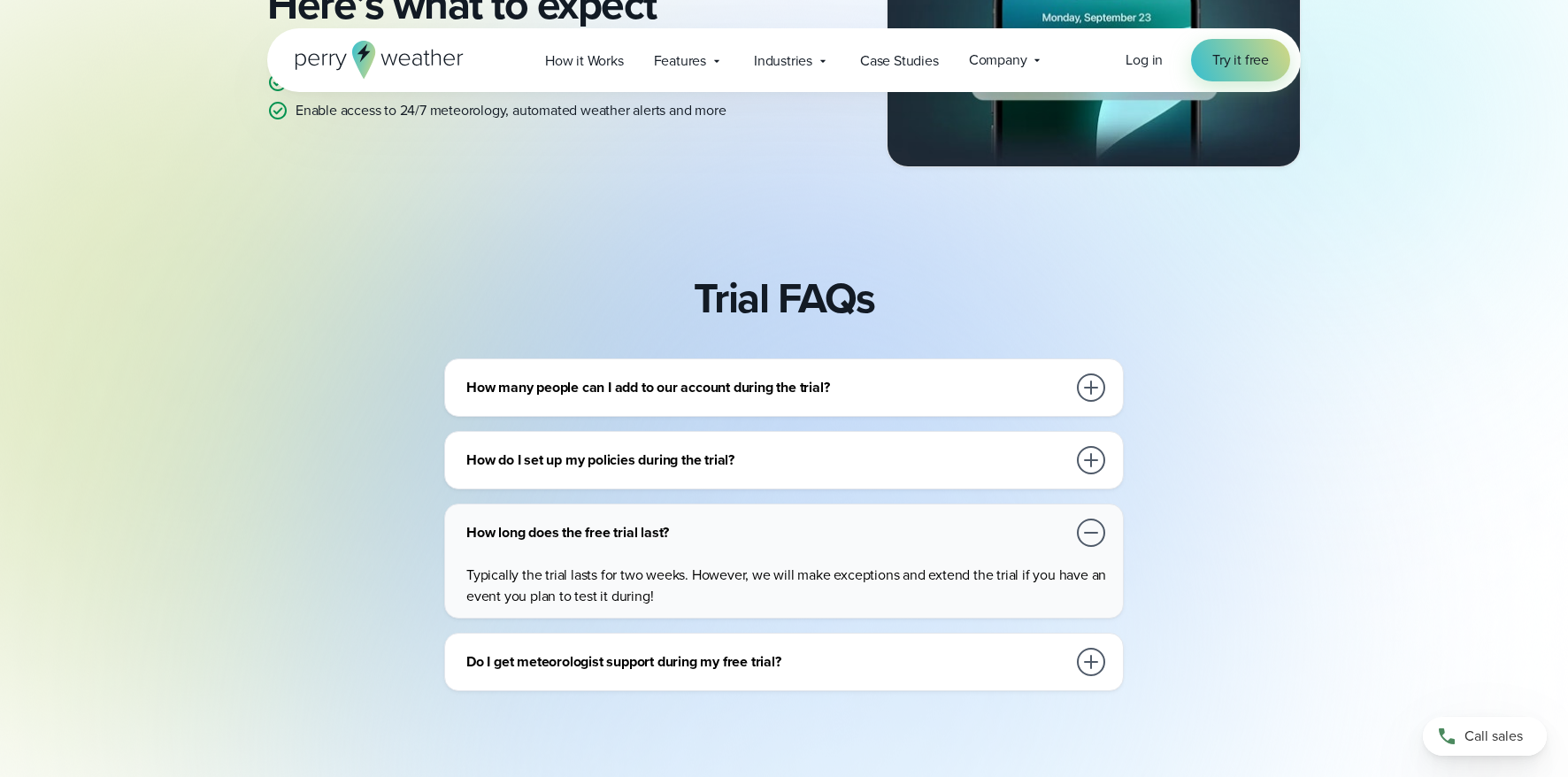
click at [547, 664] on h3 "Do I get meteorologist support during my free trial?" at bounding box center [766, 662] width 600 height 21
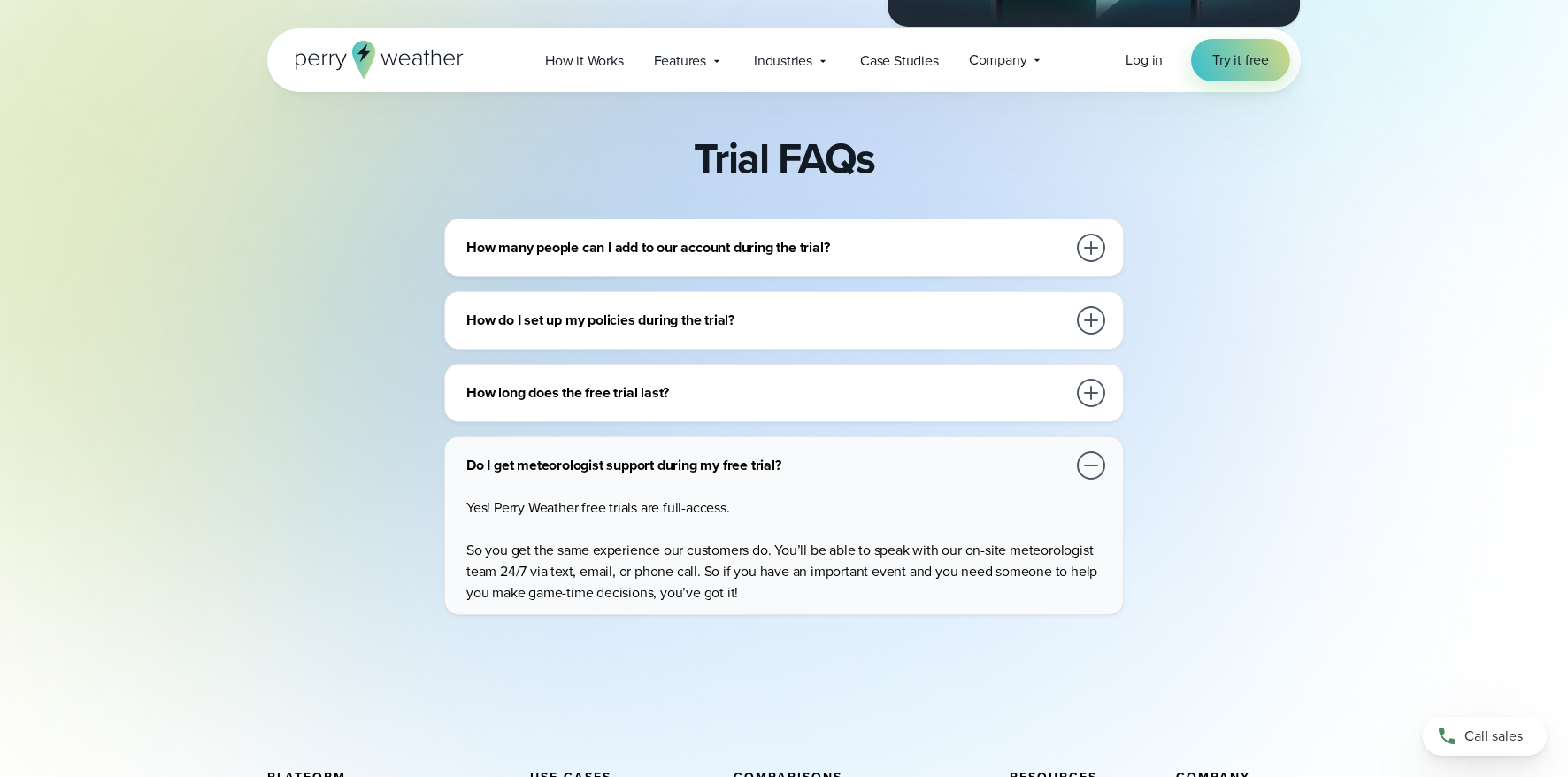
scroll to position [1108, 0]
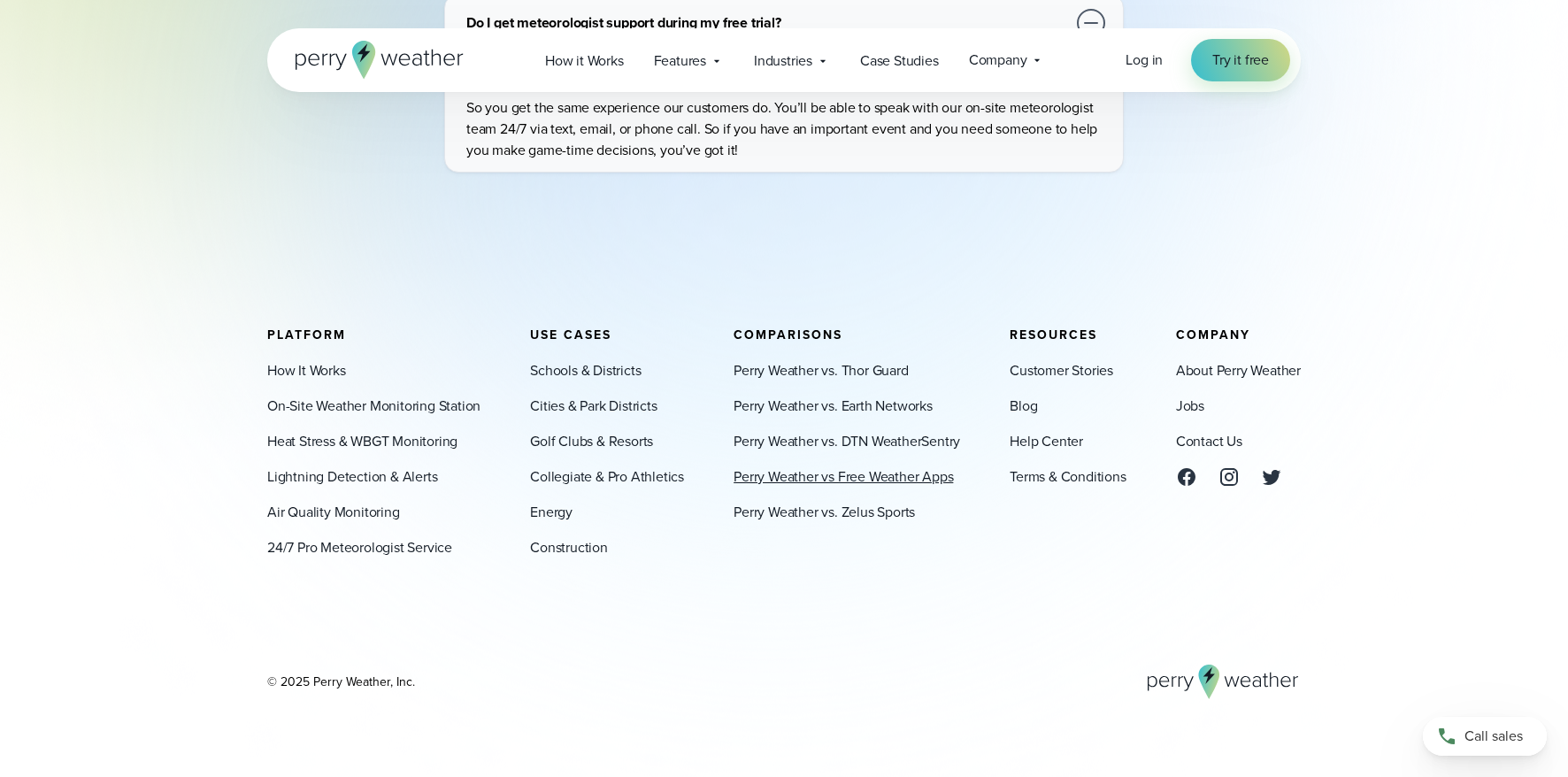
click at [802, 470] on link "Perry Weather vs Free Weather Apps" at bounding box center [843, 477] width 219 height 21
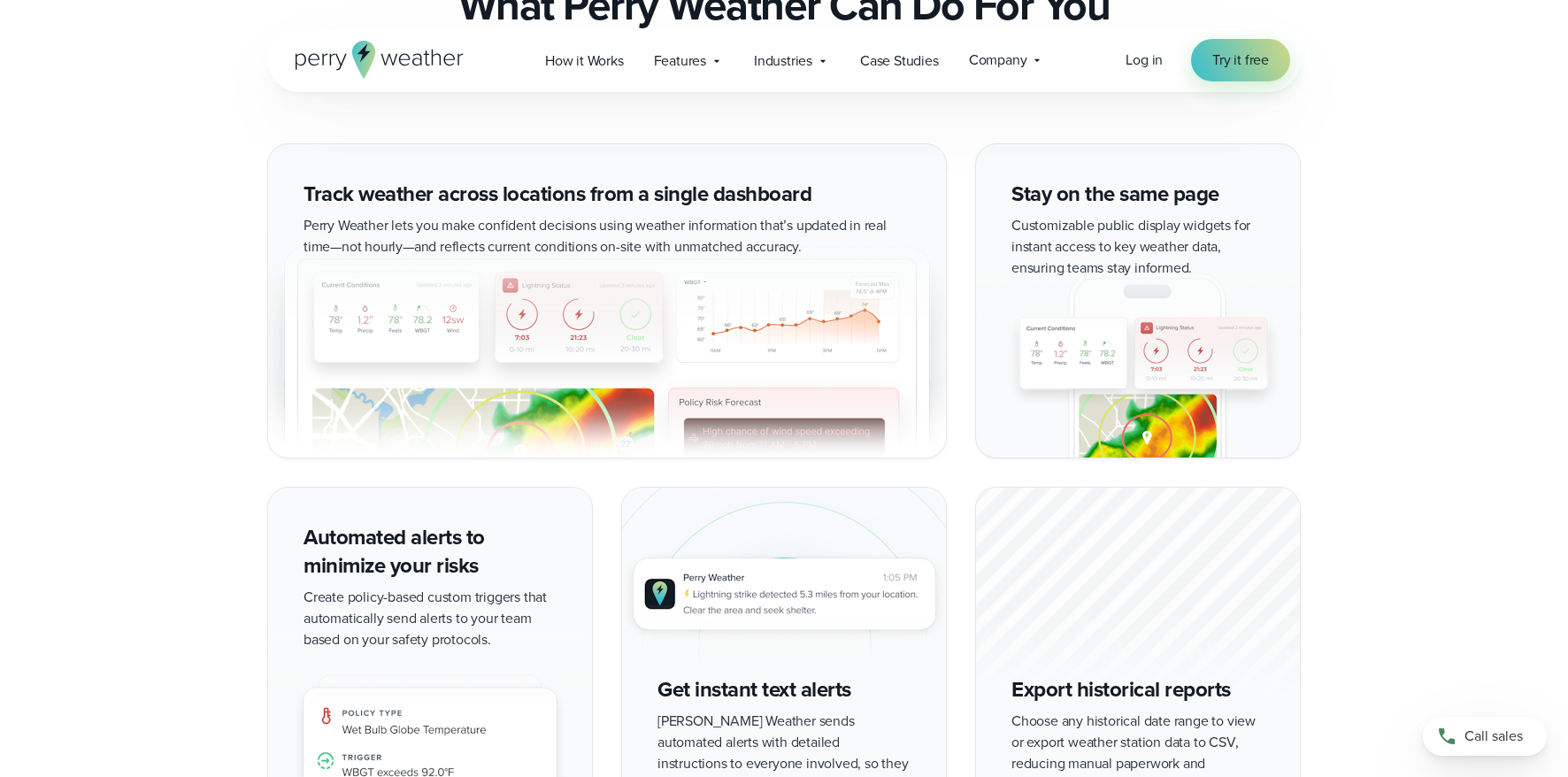
scroll to position [957, 0]
